Goal: Find specific page/section: Find specific page/section

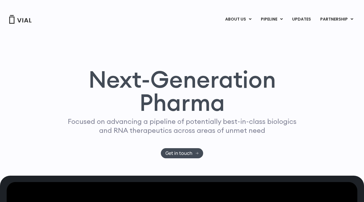
click at [283, 90] on h1 "Next-Generation Pharma" at bounding box center [182, 91] width 251 height 46
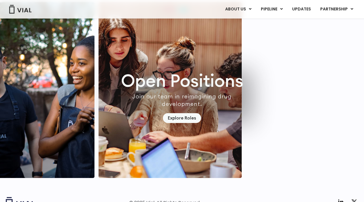
scroll to position [1636, 0]
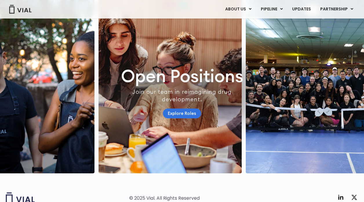
click at [186, 116] on link "Explore Roles" at bounding box center [182, 114] width 38 height 10
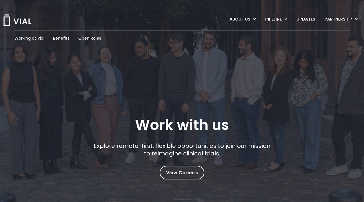
click at [233, 161] on div "Explore remote-first, flexible opportunities to join our mission to reimagine c…" at bounding box center [182, 154] width 181 height 24
click at [86, 39] on span "Open Roles" at bounding box center [89, 38] width 23 height 6
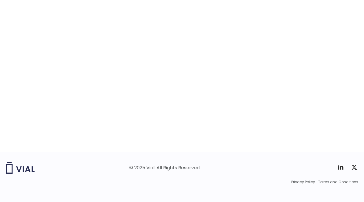
scroll to position [934, 0]
